Goal: Task Accomplishment & Management: Complete application form

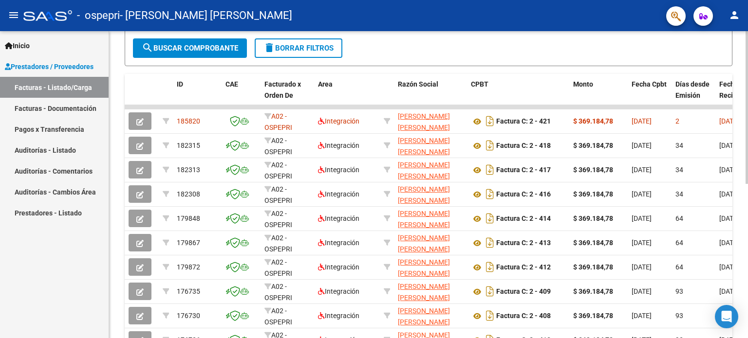
scroll to position [228, 0]
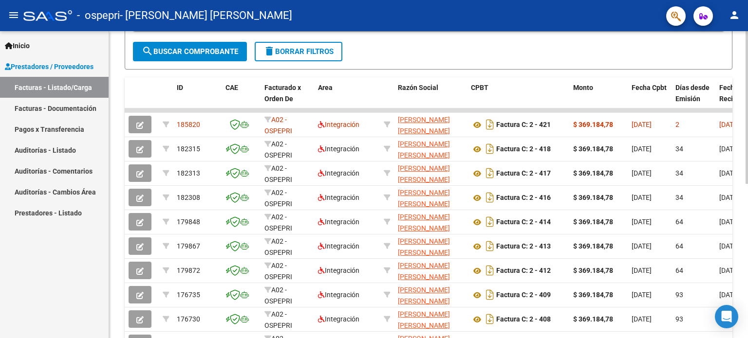
click at [748, 207] on div at bounding box center [747, 223] width 2 height 153
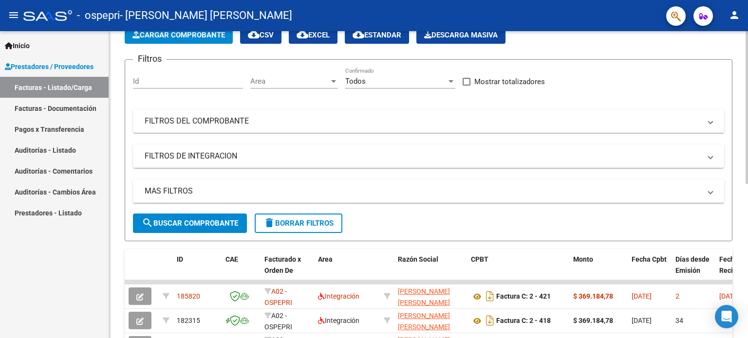
scroll to position [39, 0]
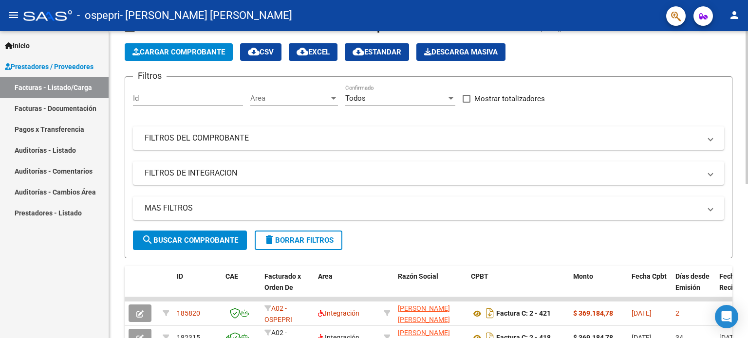
click at [747, 54] on div at bounding box center [747, 127] width 2 height 153
click at [167, 50] on span "Cargar Comprobante" at bounding box center [178, 52] width 93 height 9
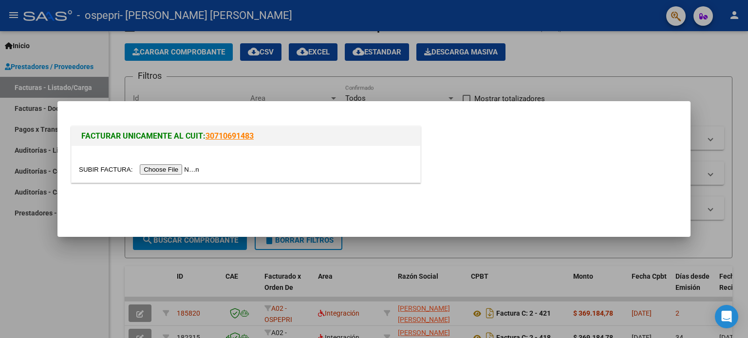
click at [185, 169] on input "file" at bounding box center [140, 170] width 123 height 10
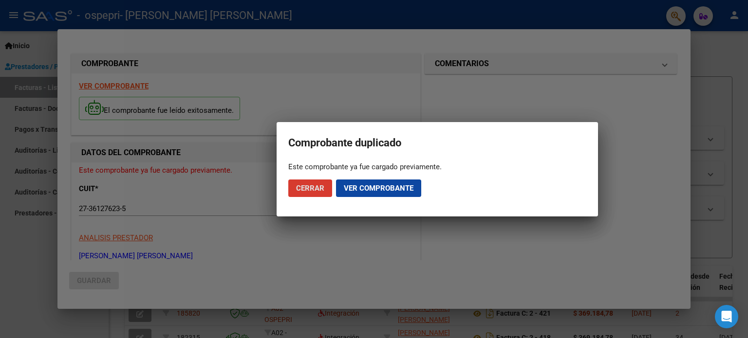
click at [316, 183] on button "Cerrar" at bounding box center [310, 189] width 44 height 18
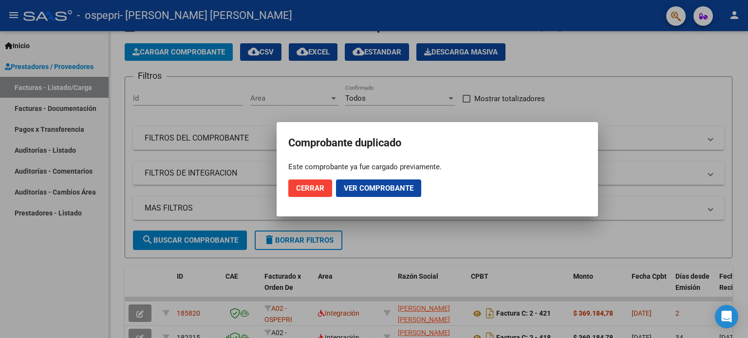
click at [316, 183] on button "Cerrar" at bounding box center [310, 189] width 44 height 18
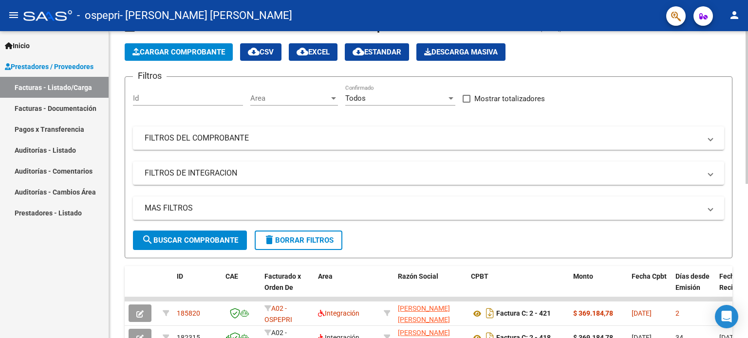
click at [209, 233] on button "search Buscar Comprobante" at bounding box center [190, 240] width 114 height 19
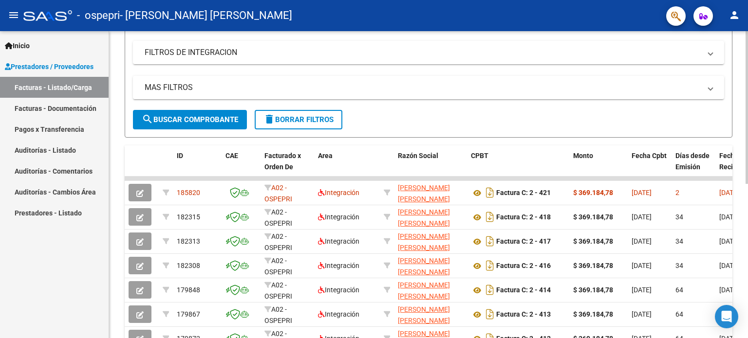
scroll to position [163, 0]
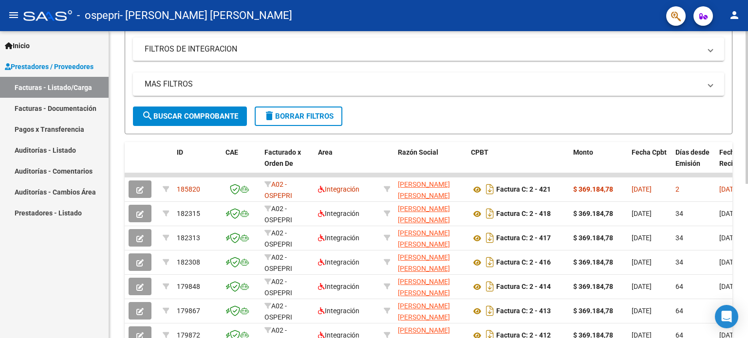
click at [747, 262] on div at bounding box center [747, 190] width 2 height 152
drag, startPoint x: 744, startPoint y: 159, endPoint x: 748, endPoint y: 93, distance: 66.3
click at [748, 93] on div "Video tutorial PRESTADORES -> Listado de CPBTs Emitidos por Prestadores / Prove…" at bounding box center [429, 174] width 641 height 612
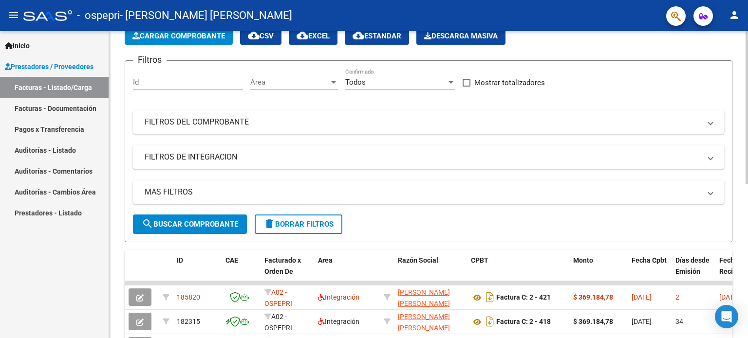
scroll to position [54, 0]
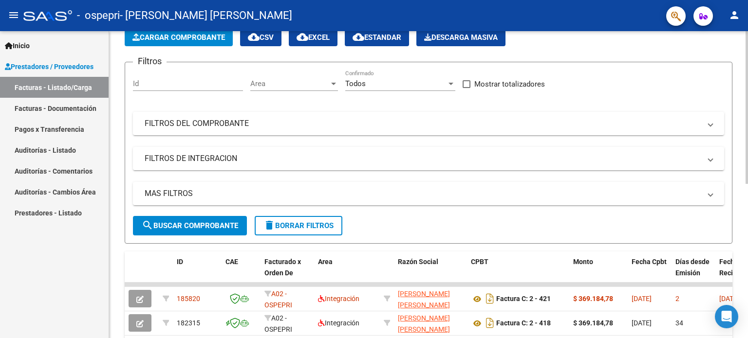
click at [748, 65] on div at bounding box center [747, 134] width 2 height 153
click at [207, 44] on button "Cargar Comprobante" at bounding box center [179, 38] width 108 height 18
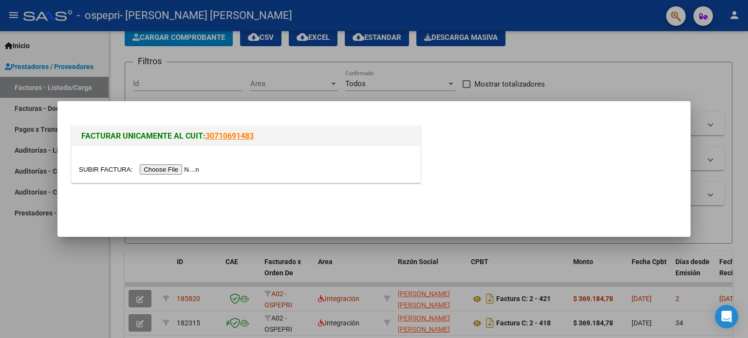
click at [184, 169] on input "file" at bounding box center [140, 170] width 123 height 10
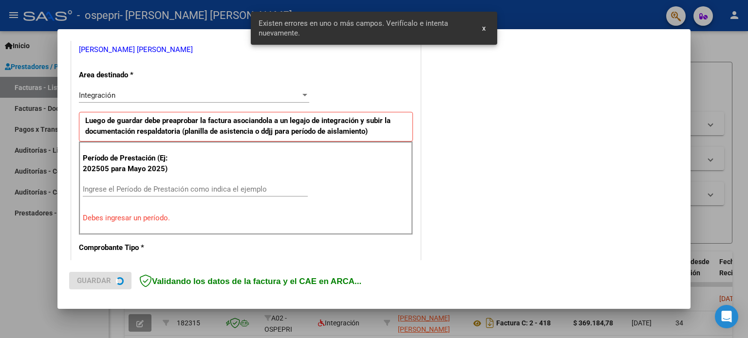
scroll to position [210, 0]
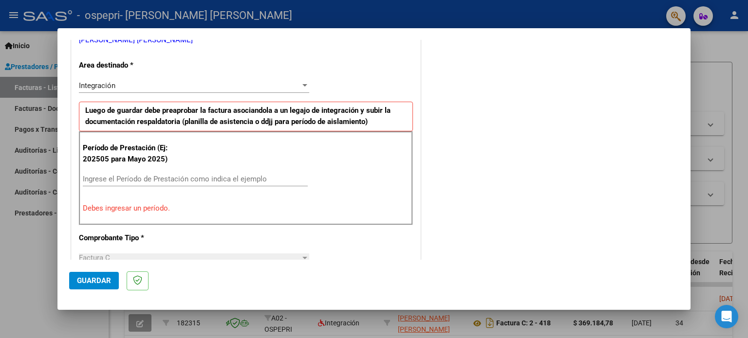
click at [181, 176] on input "Ingrese el Período de Prestación como indica el ejemplo" at bounding box center [195, 179] width 225 height 9
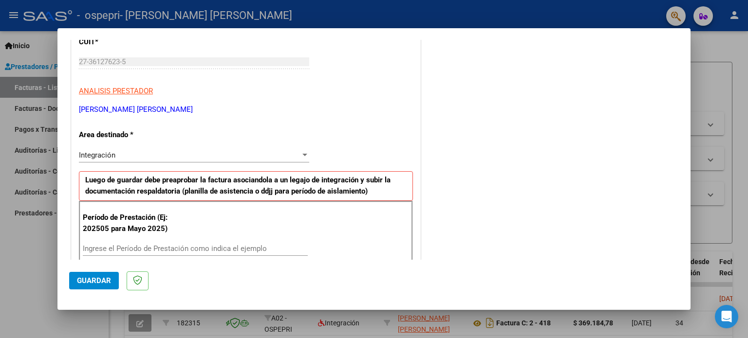
scroll to position [144, 0]
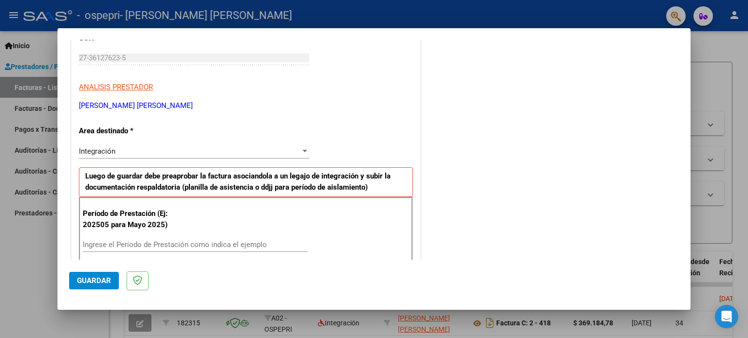
click at [167, 245] on input "Ingrese el Período de Prestación como indica el ejemplo" at bounding box center [195, 245] width 225 height 9
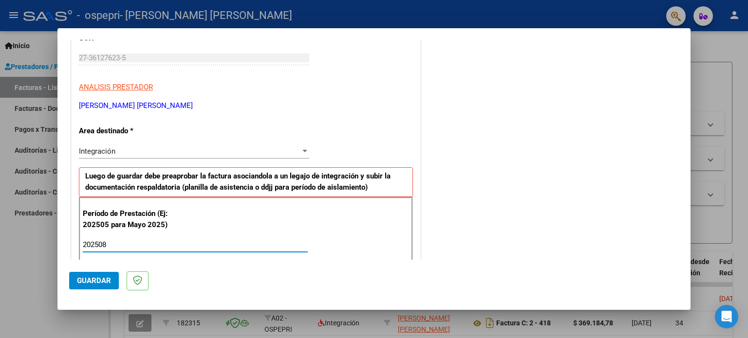
type input "202508"
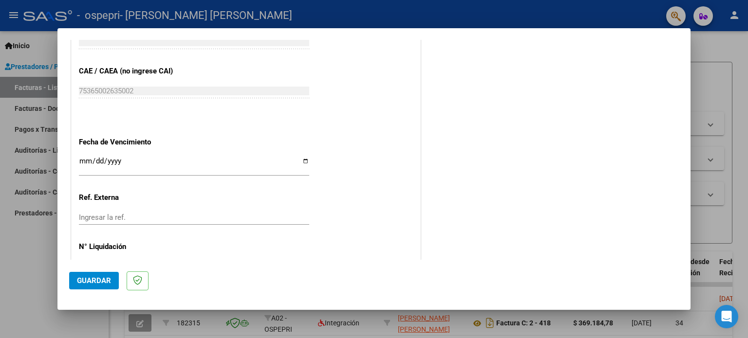
scroll to position [636, 0]
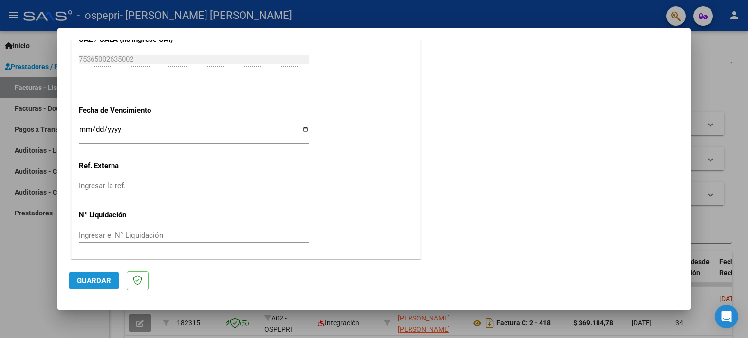
click at [94, 289] on button "Guardar" at bounding box center [94, 281] width 50 height 18
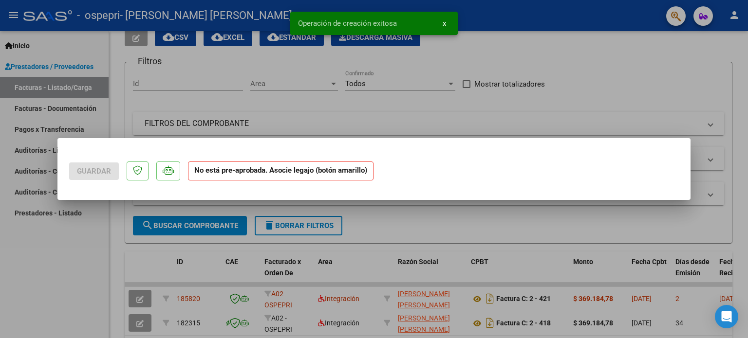
scroll to position [0, 0]
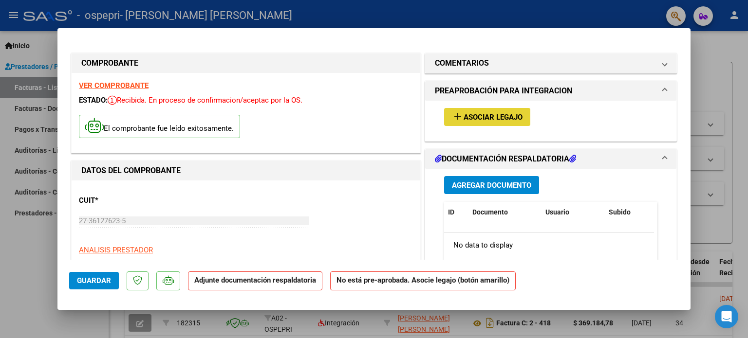
click at [452, 114] on mat-icon "add" at bounding box center [458, 117] width 12 height 12
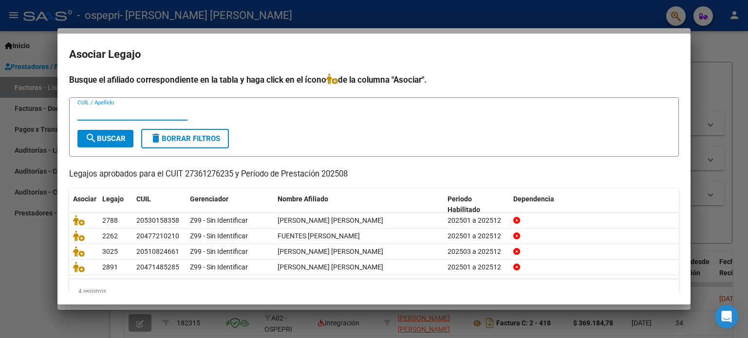
click at [718, 93] on div at bounding box center [374, 169] width 748 height 338
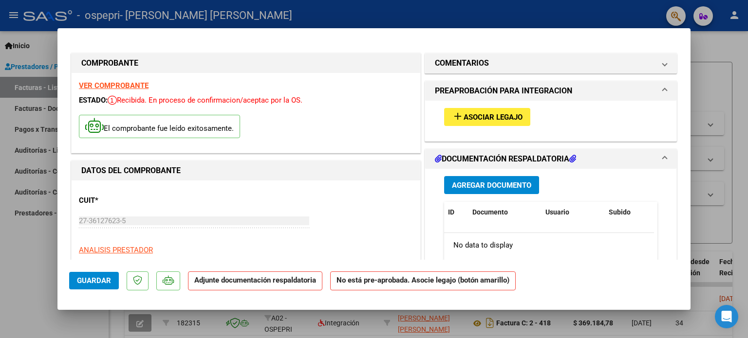
click at [119, 85] on strong "VER COMPROBANTE" at bounding box center [114, 85] width 70 height 9
click at [482, 110] on button "add Asociar Legajo" at bounding box center [487, 117] width 86 height 18
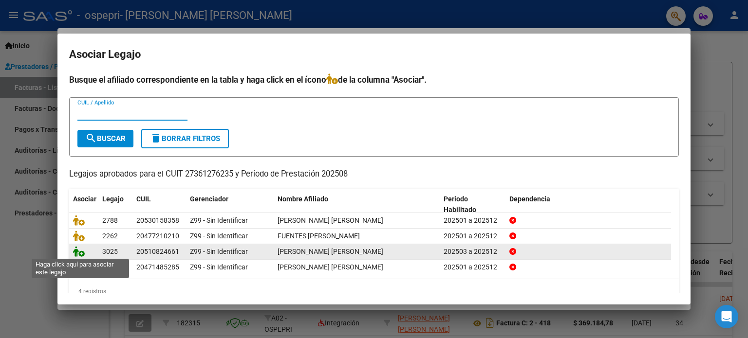
click at [81, 252] on icon at bounding box center [79, 251] width 12 height 11
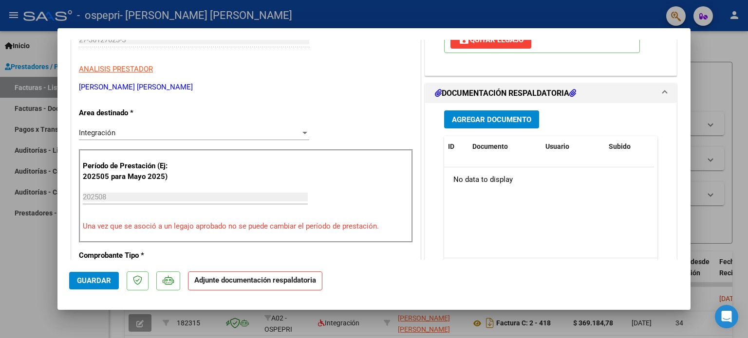
scroll to position [180, 0]
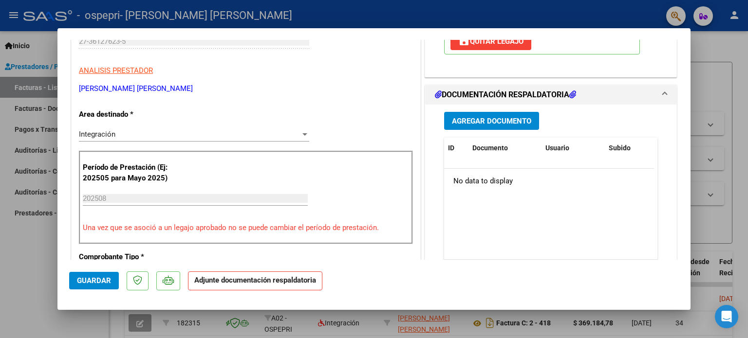
click at [522, 119] on span "Agregar Documento" at bounding box center [491, 121] width 79 height 9
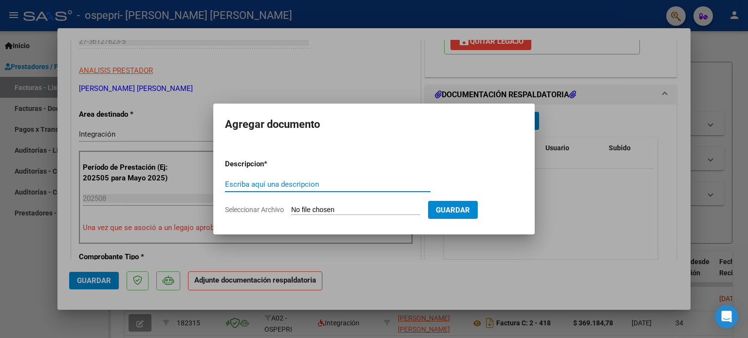
click at [257, 187] on input "Escriba aquí una descripcion" at bounding box center [328, 184] width 206 height 9
type input "Planilla de Asistencia"
click at [302, 208] on input "Seleccionar Archivo" at bounding box center [355, 210] width 129 height 9
type input "C:\fakepath\Planilla [PERSON_NAME] - Agosto .pdf"
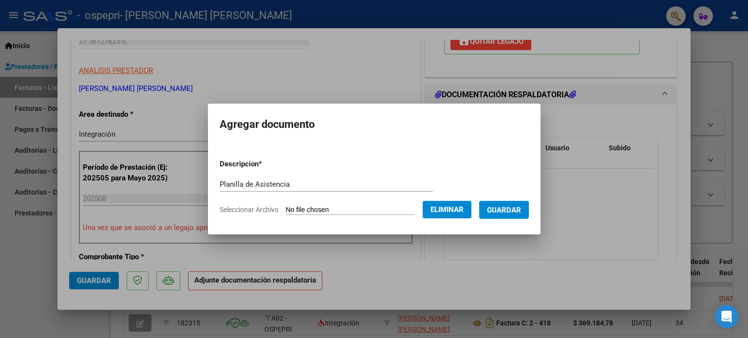
click at [518, 211] on span "Guardar" at bounding box center [504, 210] width 34 height 9
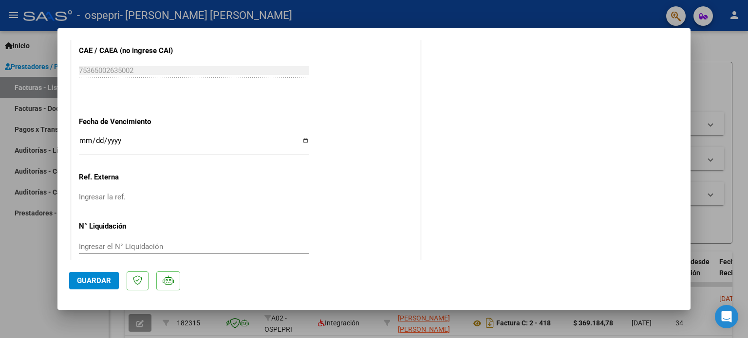
scroll to position [649, 0]
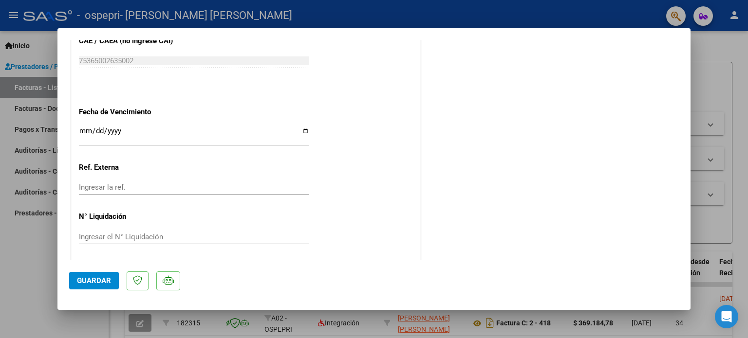
click at [84, 130] on input "Ingresar la fecha" at bounding box center [194, 135] width 230 height 16
click at [103, 280] on span "Guardar" at bounding box center [94, 281] width 34 height 9
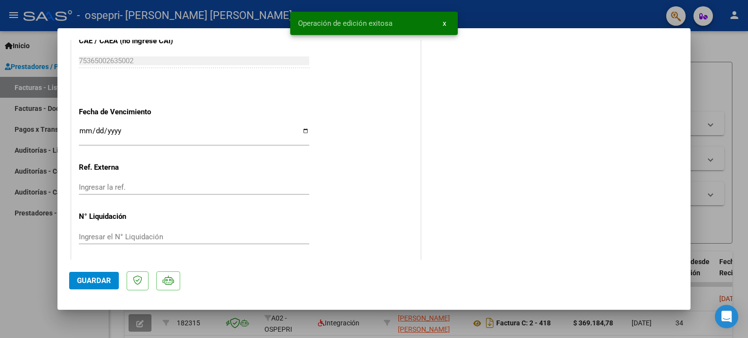
click at [33, 287] on div at bounding box center [374, 169] width 748 height 338
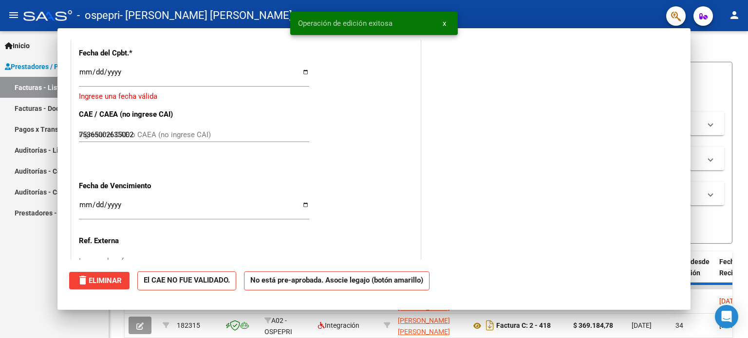
type input "$ 0,00"
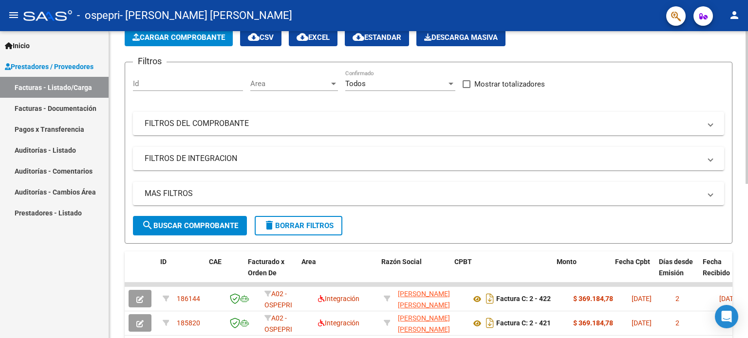
drag, startPoint x: 704, startPoint y: 302, endPoint x: 748, endPoint y: 295, distance: 44.4
click at [748, 295] on div "Video tutorial PRESTADORES -> Listado de CPBTs Emitidos por Prestadores / Prove…" at bounding box center [429, 284] width 641 height 612
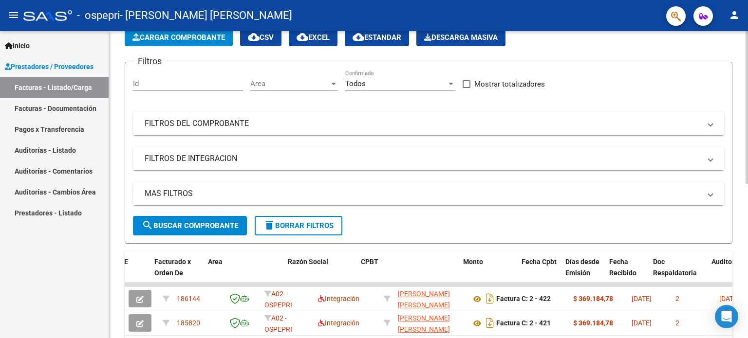
scroll to position [0, 110]
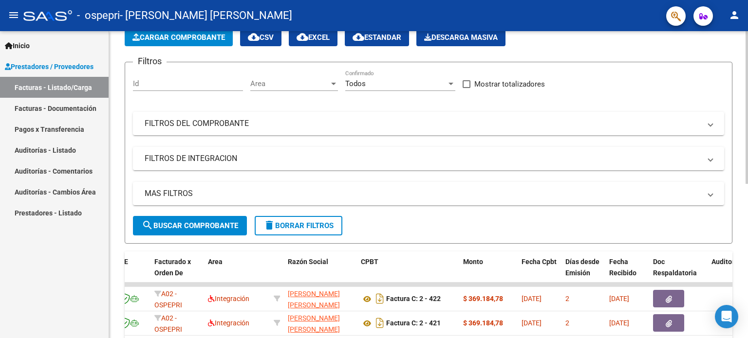
click at [736, 86] on div "Video tutorial PRESTADORES -> Listado de CPBTs Emitidos por Prestadores / Prove…" at bounding box center [428, 284] width 639 height 612
drag, startPoint x: 674, startPoint y: 338, endPoint x: 595, endPoint y: 337, distance: 78.9
click at [187, 34] on span "Cargar Comprobante" at bounding box center [178, 37] width 93 height 9
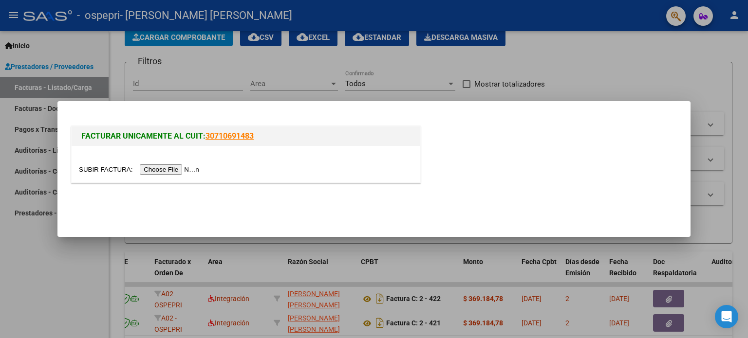
click at [193, 168] on input "file" at bounding box center [140, 170] width 123 height 10
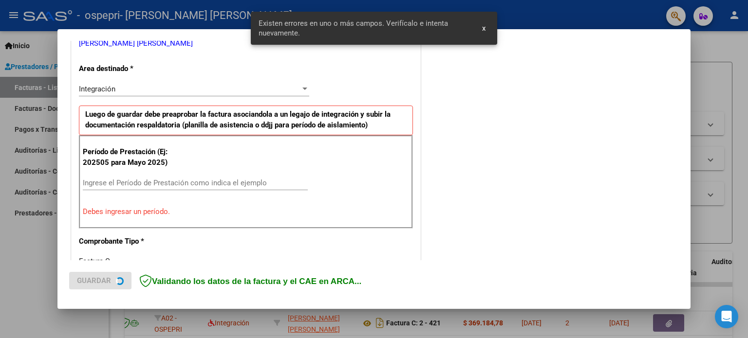
scroll to position [210, 0]
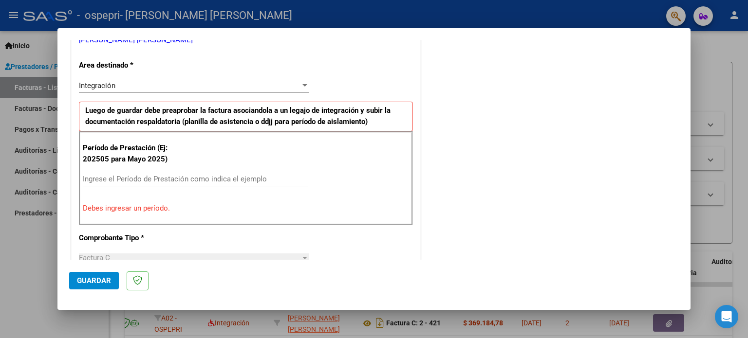
click at [121, 178] on input "Ingrese el Período de Prestación como indica el ejemplo" at bounding box center [195, 179] width 225 height 9
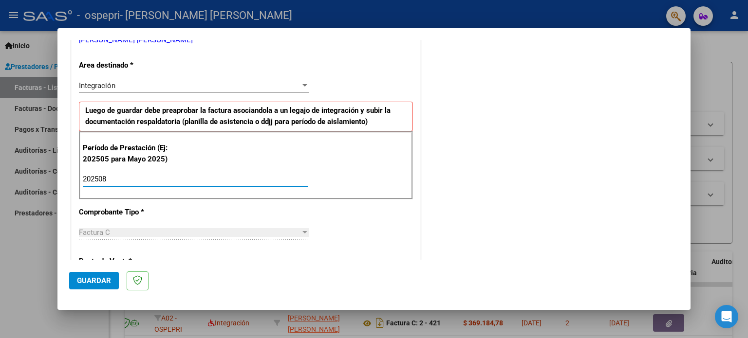
type input "202508"
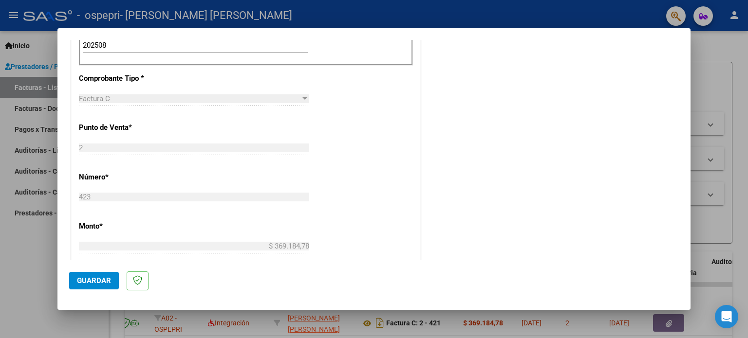
scroll to position [468, 0]
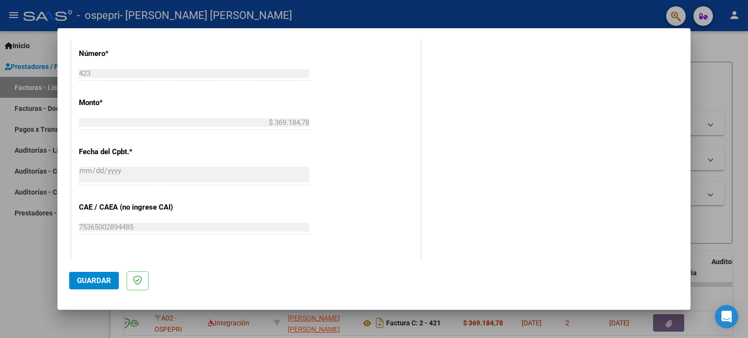
click at [96, 281] on span "Guardar" at bounding box center [94, 281] width 34 height 9
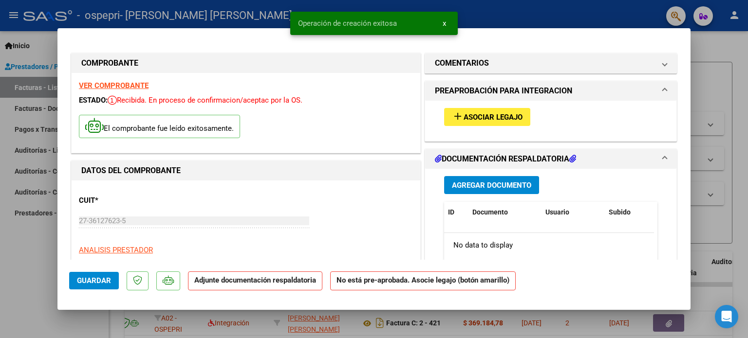
click at [502, 118] on span "Asociar Legajo" at bounding box center [493, 117] width 59 height 9
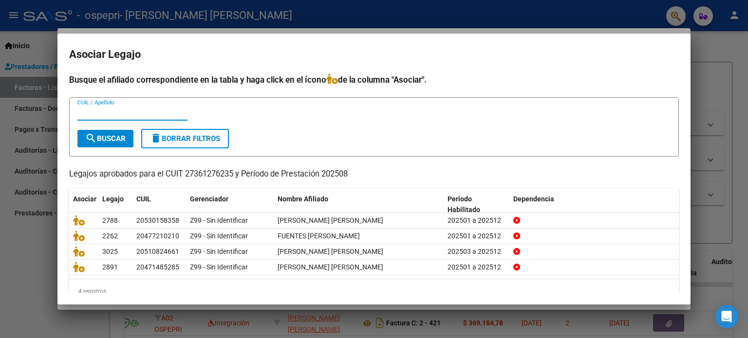
click at [720, 55] on div at bounding box center [374, 169] width 748 height 338
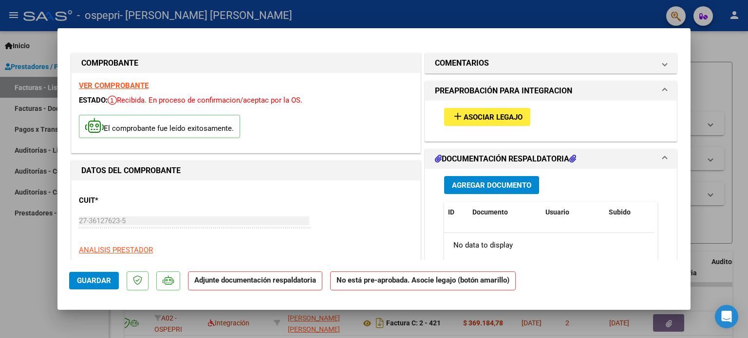
click at [133, 83] on strong "VER COMPROBANTE" at bounding box center [114, 85] width 70 height 9
click at [454, 113] on mat-icon "add" at bounding box center [458, 117] width 12 height 12
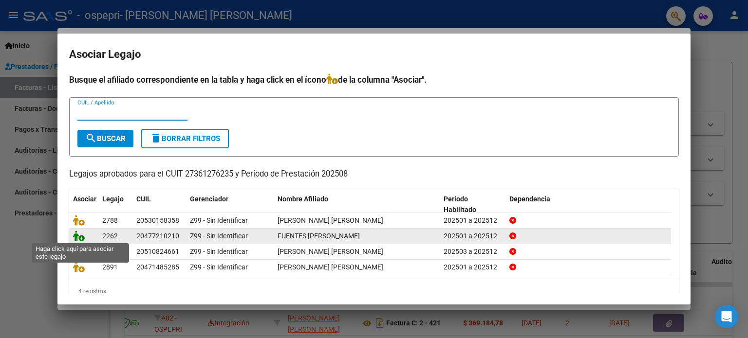
click at [80, 237] on icon at bounding box center [79, 236] width 12 height 11
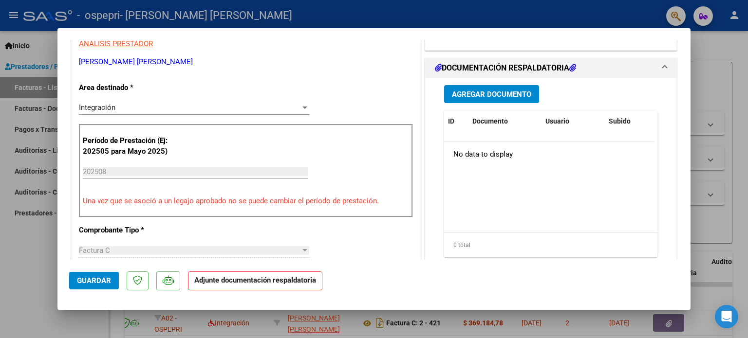
scroll to position [210, 0]
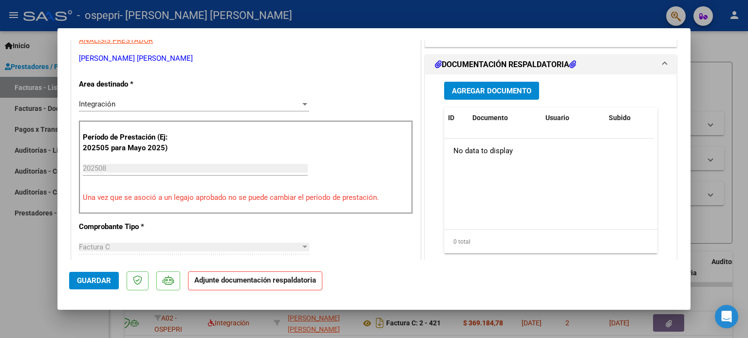
click at [519, 84] on button "Agregar Documento" at bounding box center [491, 91] width 95 height 18
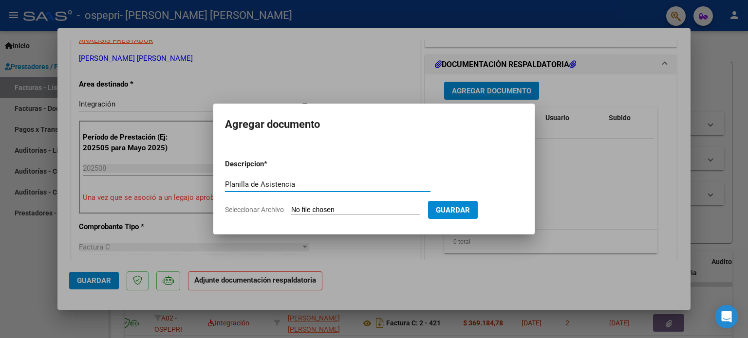
type input "Planilla de Asistencia"
click at [314, 209] on input "Seleccionar Archivo" at bounding box center [355, 210] width 129 height 9
type input "C:\fakepath\Planilla Fuentes - agosto .pdf"
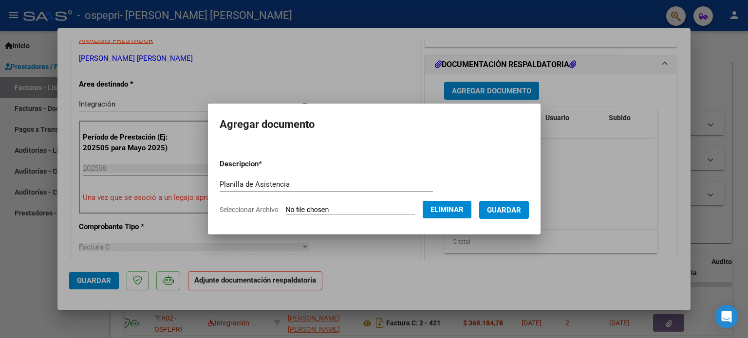
click at [512, 205] on button "Guardar" at bounding box center [504, 210] width 50 height 18
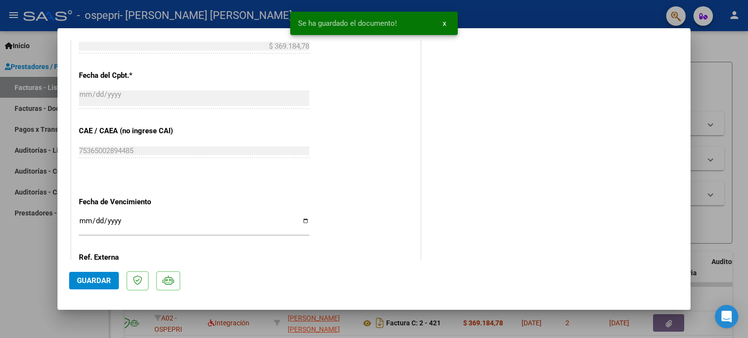
scroll to position [651, 0]
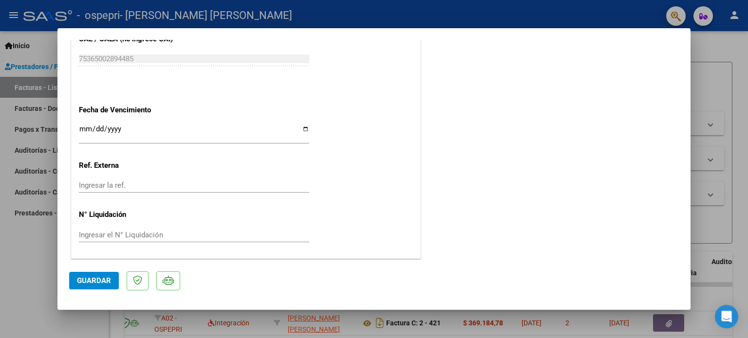
click at [83, 278] on span "Guardar" at bounding box center [94, 281] width 34 height 9
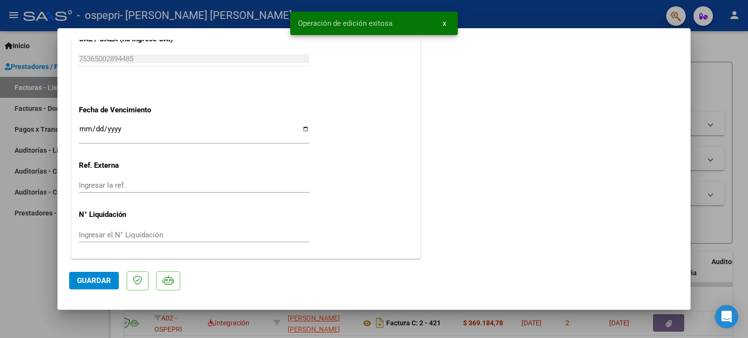
click at [25, 274] on div at bounding box center [374, 169] width 748 height 338
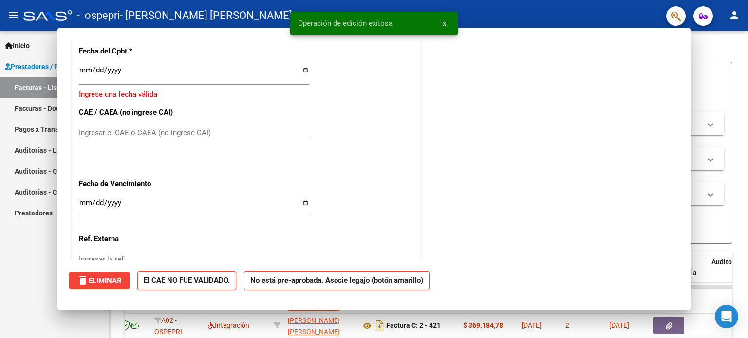
scroll to position [0, 0]
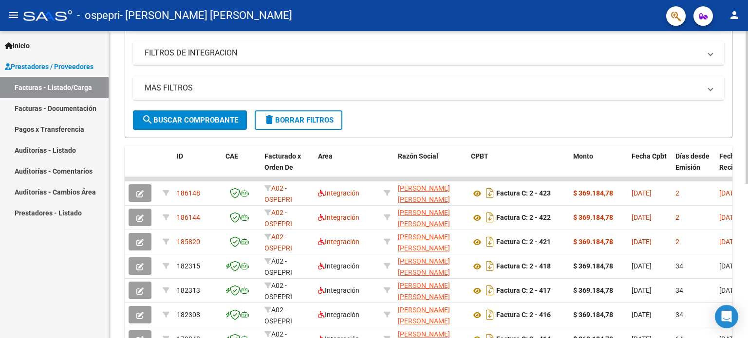
scroll to position [160, 0]
click at [748, 158] on div at bounding box center [747, 188] width 2 height 152
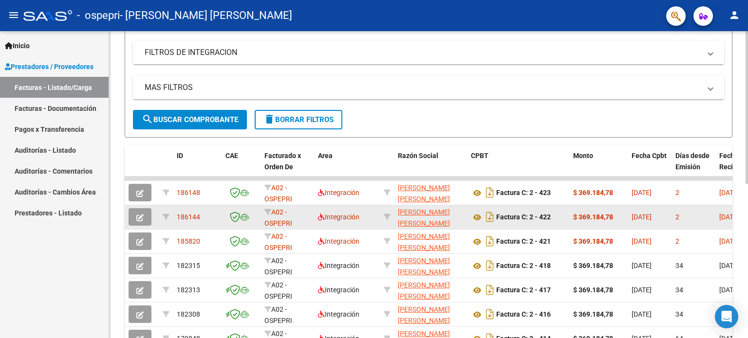
drag, startPoint x: 668, startPoint y: 178, endPoint x: 219, endPoint y: 213, distance: 450.9
click at [219, 213] on datatable-scroller "186148 A02 - OSPEPRI Integración LOPEZ MARIA JOSE 27361276235 Factura C: 2 - 42…" at bounding box center [429, 301] width 608 height 248
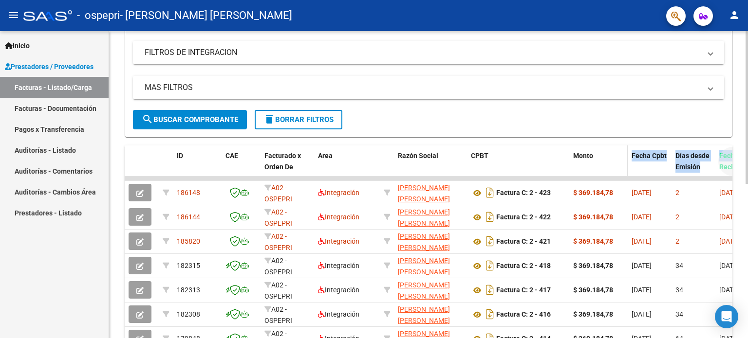
drag, startPoint x: 717, startPoint y: 174, endPoint x: 624, endPoint y: 173, distance: 92.5
click at [692, 143] on div "Video tutorial PRESTADORES -> Listado de CPBTs Emitidos por Prestadores / Prove…" at bounding box center [429, 169] width 608 height 565
